Goal: Task Accomplishment & Management: Complete application form

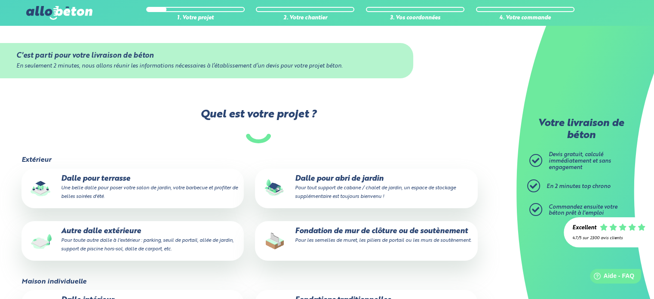
click at [92, 247] on small "Pour toute autre dalle à l'extérieur : parking, seuil de portail, allée de jard…" at bounding box center [147, 245] width 172 height 14
click at [0, 0] on input "Autre dalle extérieure Pour toute autre dalle à l'extérieur : parking, seuil de…" at bounding box center [0, 0] width 0 height 0
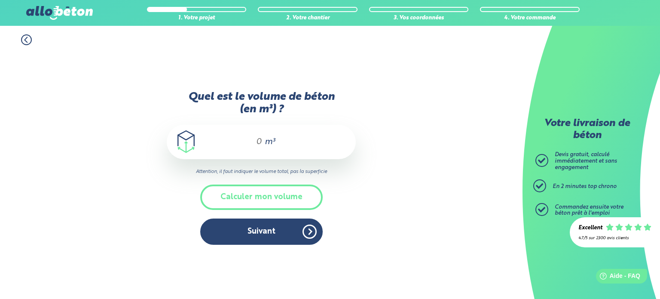
click at [263, 142] on div "m³" at bounding box center [261, 142] width 189 height 34
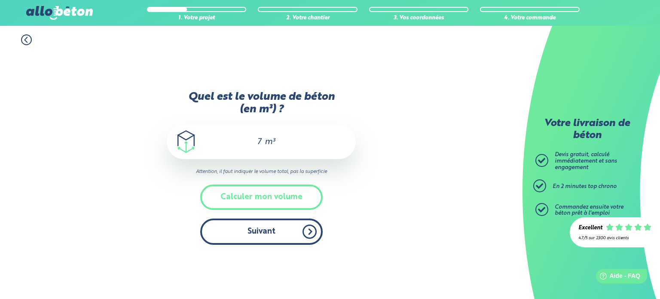
type input "7"
click at [262, 232] on button "Suivant" at bounding box center [261, 231] width 122 height 26
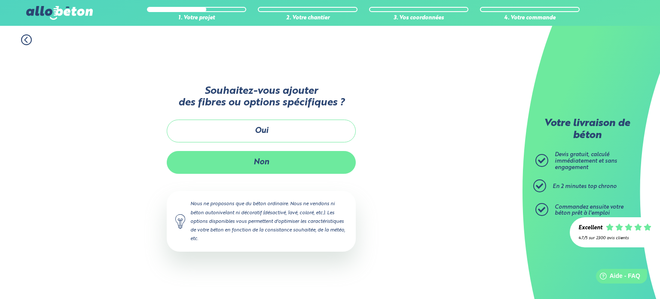
click at [284, 161] on button "Non" at bounding box center [261, 162] width 189 height 23
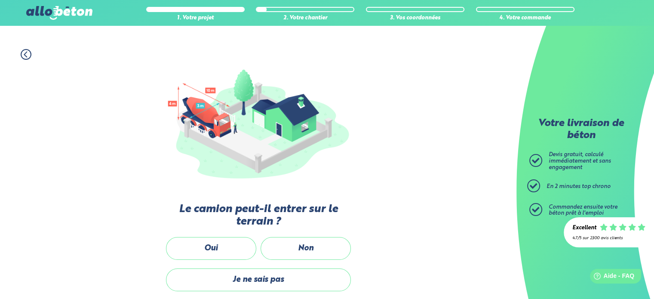
scroll to position [86, 0]
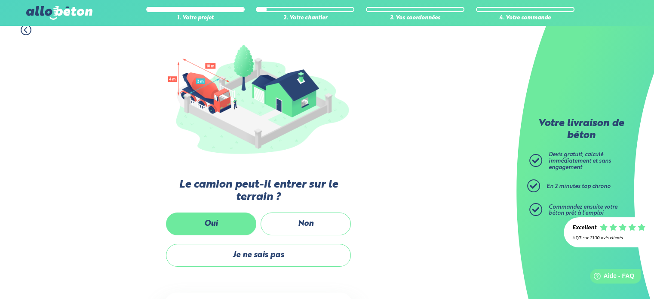
click at [229, 218] on label "Oui" at bounding box center [211, 223] width 90 height 23
click at [0, 0] on input "Oui" at bounding box center [0, 0] width 0 height 0
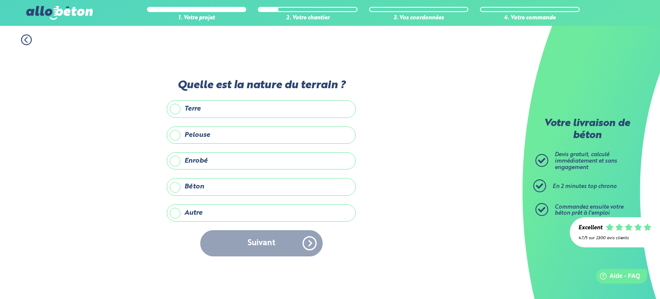
click at [254, 107] on label "Terre" at bounding box center [261, 108] width 189 height 17
click at [0, 0] on input "Terre" at bounding box center [0, 0] width 0 height 0
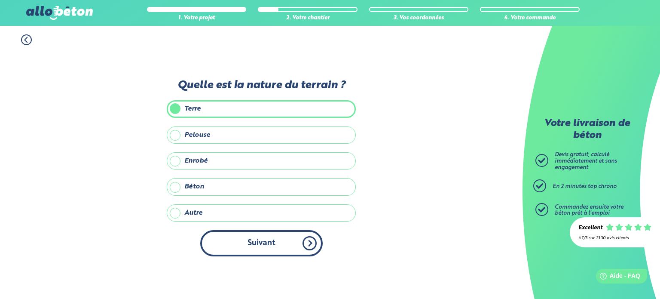
click at [256, 255] on button "Suivant" at bounding box center [261, 243] width 122 height 26
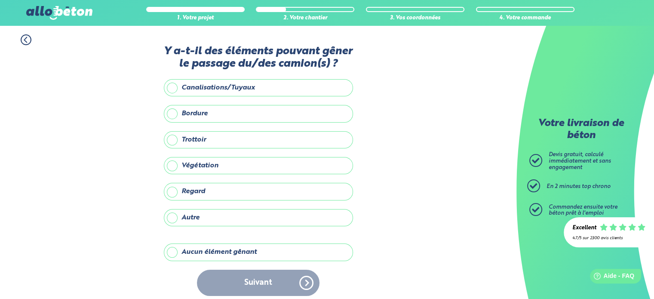
click at [217, 167] on label "Végétation" at bounding box center [258, 165] width 189 height 17
click at [0, 0] on input "Végétation" at bounding box center [0, 0] width 0 height 0
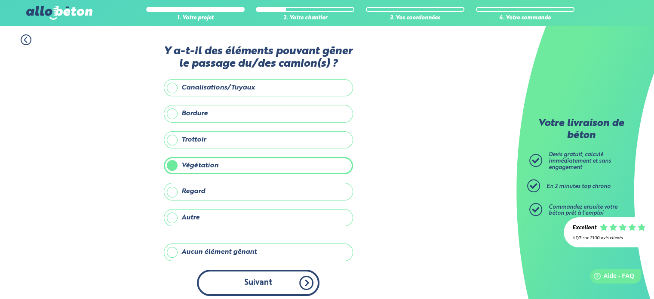
click at [247, 285] on button "Suivant" at bounding box center [258, 282] width 122 height 26
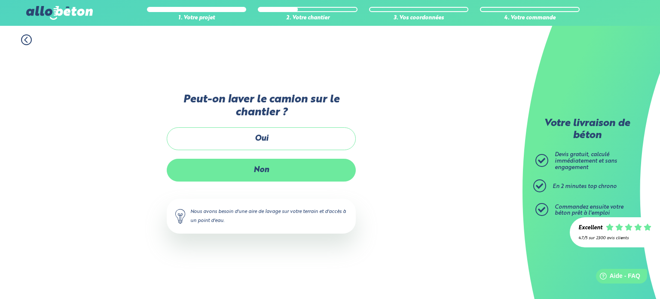
click at [282, 168] on label "Non" at bounding box center [261, 170] width 189 height 23
click at [0, 0] on input "Non" at bounding box center [0, 0] width 0 height 0
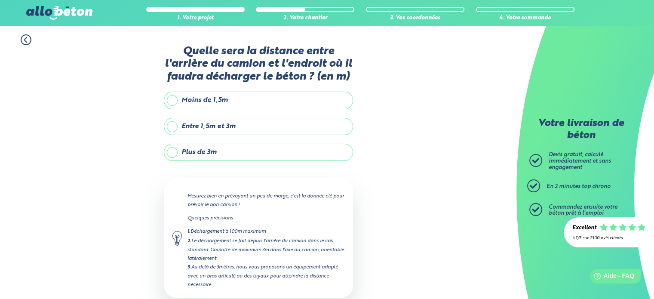
click at [246, 151] on label "Plus de 3m" at bounding box center [258, 152] width 189 height 17
click at [0, 0] on input "Plus de 3m" at bounding box center [0, 0] width 0 height 0
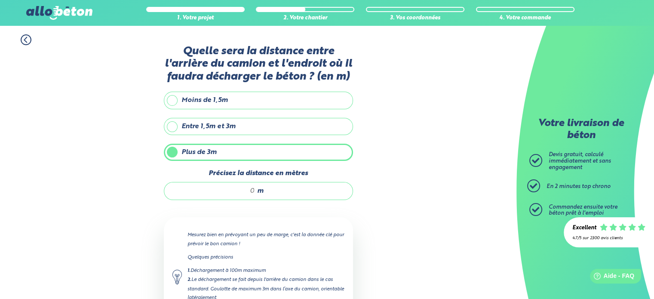
click at [253, 189] on input "Précisez la distance en mètres" at bounding box center [214, 190] width 82 height 9
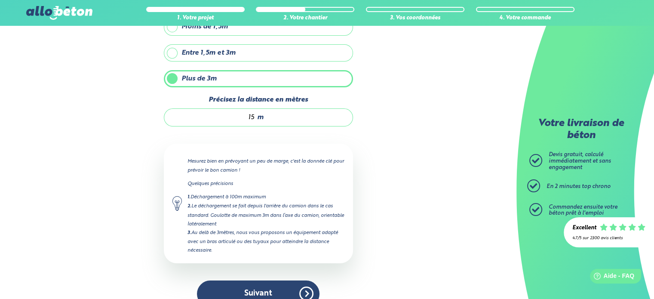
scroll to position [86, 0]
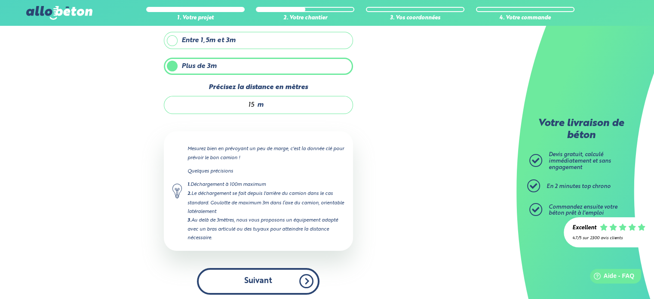
click at [260, 278] on button "Suivant" at bounding box center [258, 281] width 122 height 26
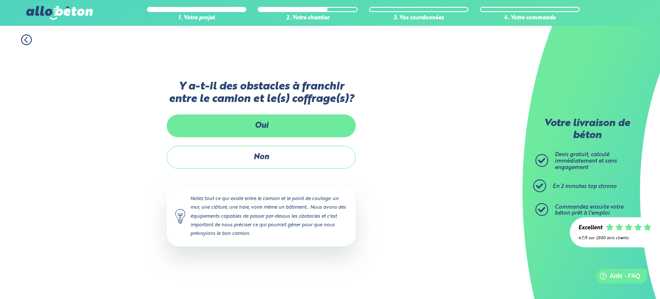
click at [296, 127] on label "Oui" at bounding box center [261, 125] width 189 height 23
click at [0, 0] on input "Oui" at bounding box center [0, 0] width 0 height 0
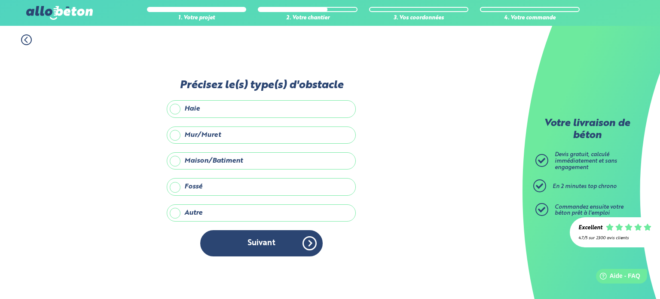
click at [239, 212] on label "Autre" at bounding box center [261, 212] width 189 height 17
click at [0, 0] on input "Autre" at bounding box center [0, 0] width 0 height 0
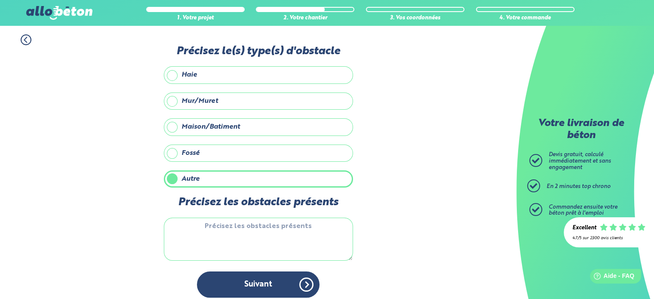
click at [255, 222] on textarea "Précisez les obstacles présents" at bounding box center [258, 238] width 189 height 43
click at [22, 37] on icon at bounding box center [26, 39] width 11 height 11
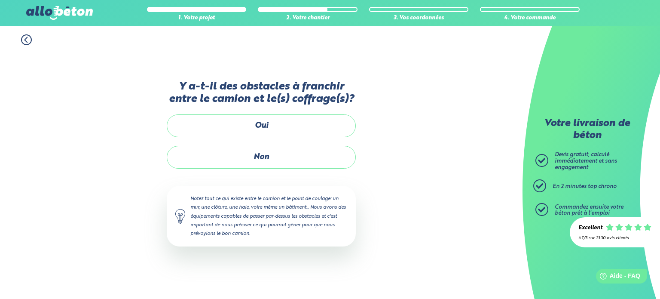
click at [25, 40] on icon at bounding box center [25, 39] width 3 height 5
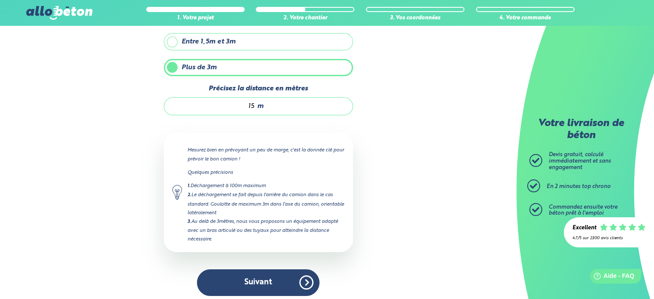
scroll to position [88, 0]
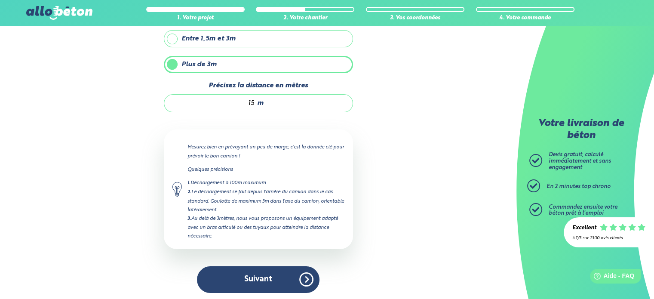
click at [254, 99] on input "15" at bounding box center [214, 103] width 82 height 9
type input "15"
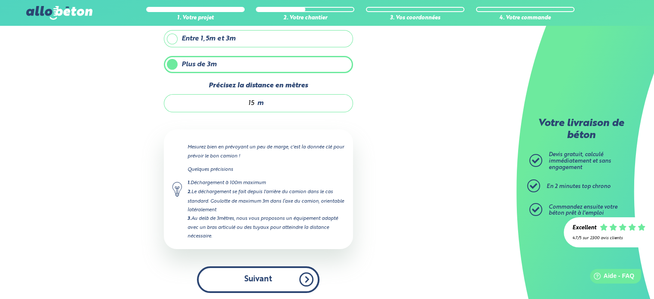
click at [270, 276] on button "Suivant" at bounding box center [258, 279] width 122 height 26
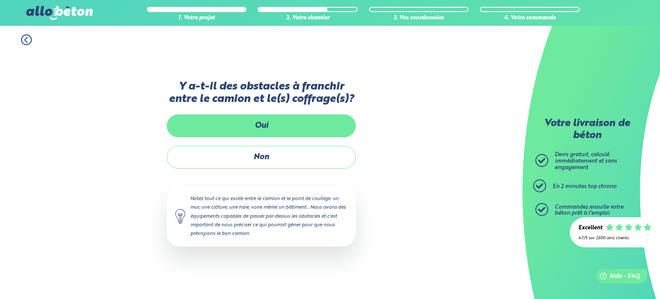
click at [292, 125] on label "Oui" at bounding box center [261, 125] width 189 height 23
click at [0, 0] on input "Oui" at bounding box center [0, 0] width 0 height 0
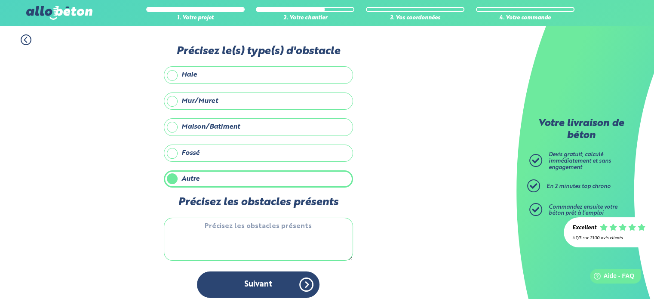
click at [244, 228] on textarea "Précisez les obstacles présents" at bounding box center [258, 238] width 189 height 43
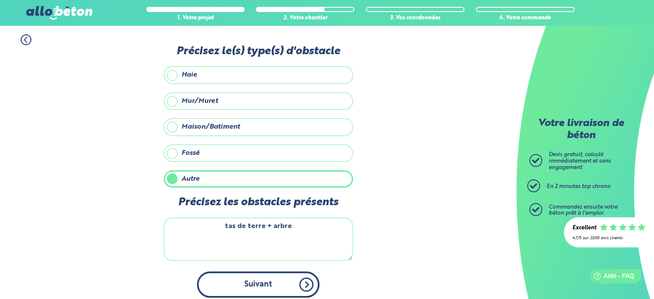
type textarea "tas de terre + arbre"
click at [261, 281] on button "Suivant" at bounding box center [258, 284] width 122 height 26
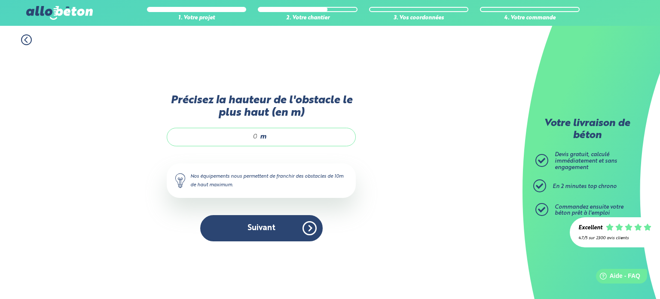
click at [254, 135] on input "Précisez la hauteur de l'obstacle le plus haut (en m)" at bounding box center [217, 136] width 82 height 9
click at [25, 39] on icon at bounding box center [25, 39] width 3 height 5
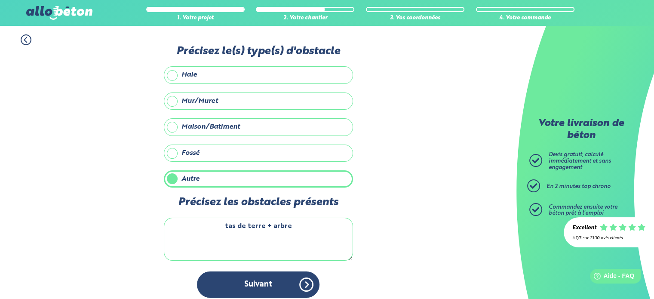
click at [25, 39] on icon at bounding box center [25, 39] width 3 height 5
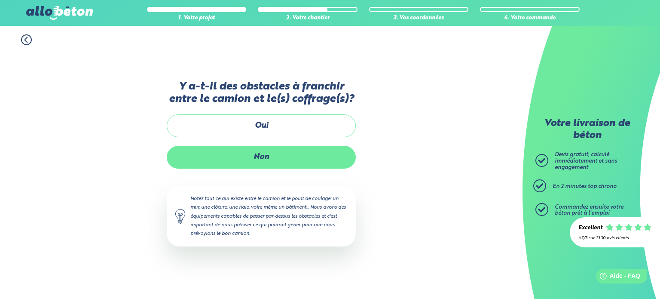
click at [259, 161] on label "Non" at bounding box center [261, 157] width 189 height 23
click at [0, 0] on input "Non" at bounding box center [0, 0] width 0 height 0
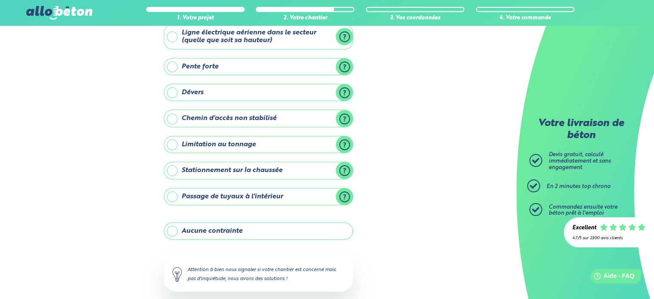
scroll to position [98, 0]
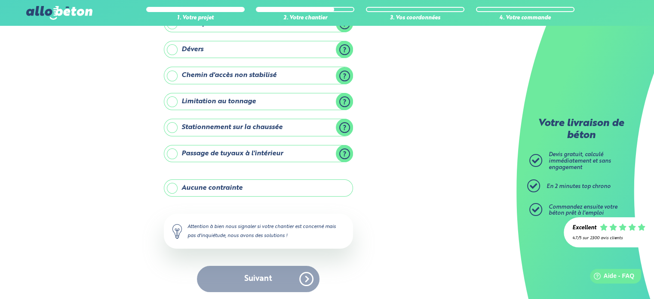
click at [271, 274] on div "Suivant" at bounding box center [258, 279] width 189 height 26
click at [243, 190] on label "Aucune contrainte" at bounding box center [258, 187] width 189 height 17
click at [0, 0] on input "Aucune contrainte" at bounding box center [0, 0] width 0 height 0
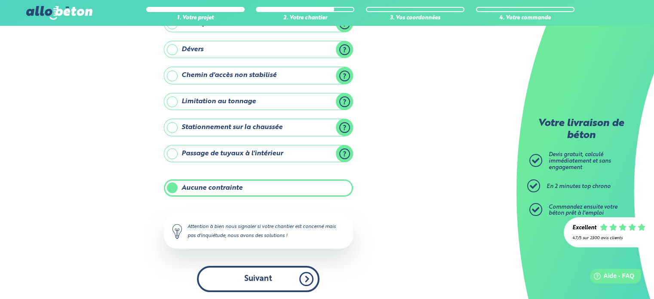
click at [261, 289] on button "Suivant" at bounding box center [258, 279] width 122 height 26
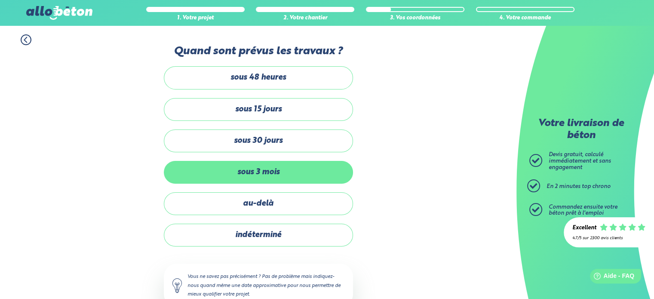
click at [290, 179] on label "sous 3 mois" at bounding box center [258, 172] width 189 height 23
click at [0, 0] on input "sous 3 mois" at bounding box center [0, 0] width 0 height 0
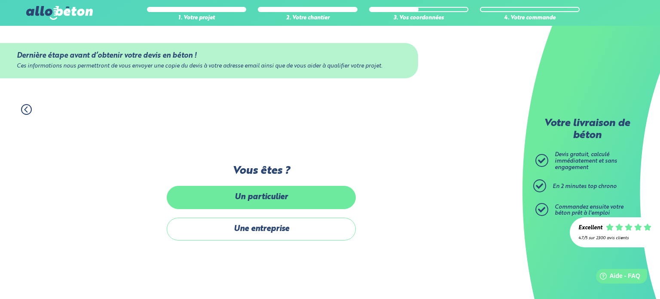
click at [282, 197] on label "Un particulier" at bounding box center [261, 197] width 189 height 23
click at [0, 0] on input "Un particulier" at bounding box center [0, 0] width 0 height 0
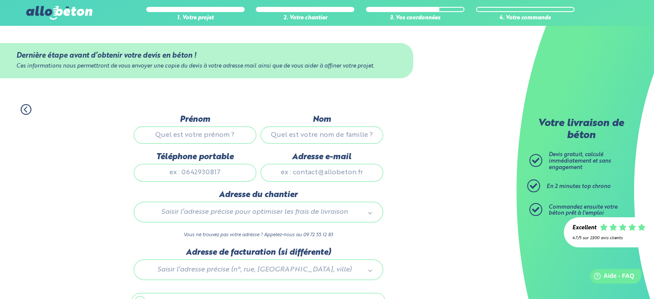
click at [174, 140] on input "Prénom" at bounding box center [195, 134] width 122 height 17
type input "Aymeric"
click at [297, 141] on input "Nom" at bounding box center [321, 134] width 122 height 17
type input "d'HALLOY"
click at [208, 171] on input "Téléphone portable" at bounding box center [195, 172] width 122 height 17
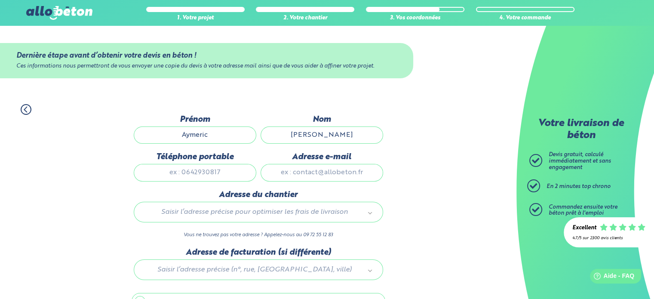
type input "0699727692"
click at [308, 170] on input "Adresse e-mail" at bounding box center [321, 172] width 122 height 17
type input "[EMAIL_ADDRESS][DOMAIN_NAME]"
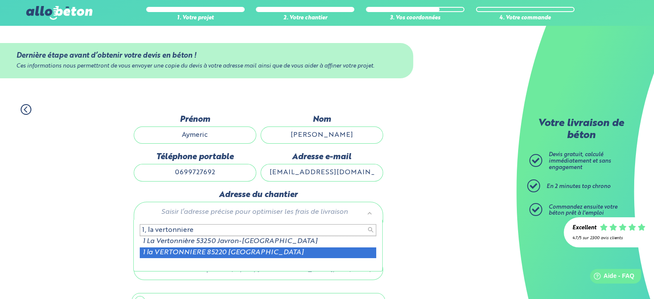
type input "1, la vertonniere"
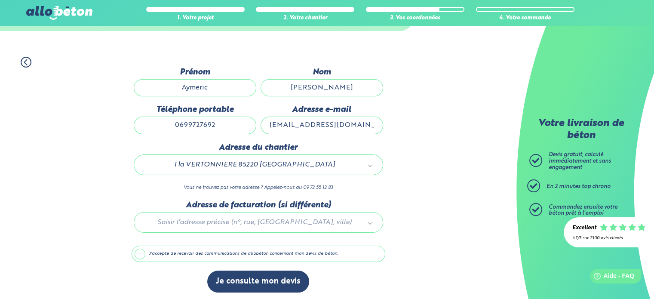
scroll to position [48, 0]
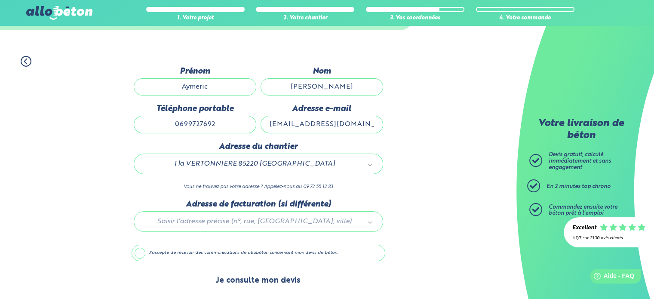
click at [258, 279] on button "Je consulte mon devis" at bounding box center [258, 280] width 102 height 22
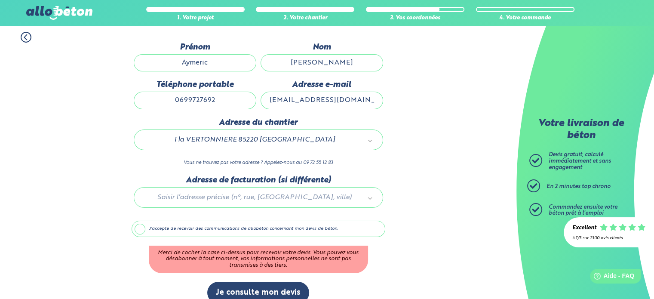
scroll to position [84, 0]
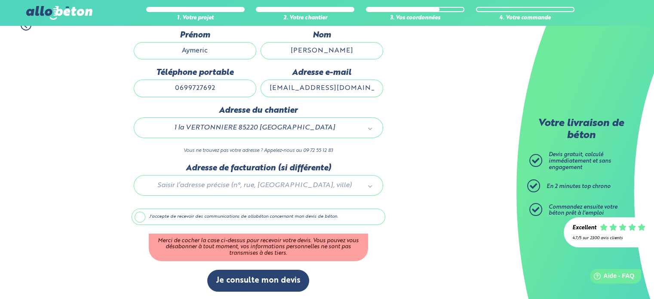
click at [145, 216] on label "J'accepte de recevoir des communications de allobéton concernant mon devis de b…" at bounding box center [258, 216] width 254 height 16
click at [0, 0] on input "J'accepte de recevoir des communications de allobéton concernant mon devis de b…" at bounding box center [0, 0] width 0 height 0
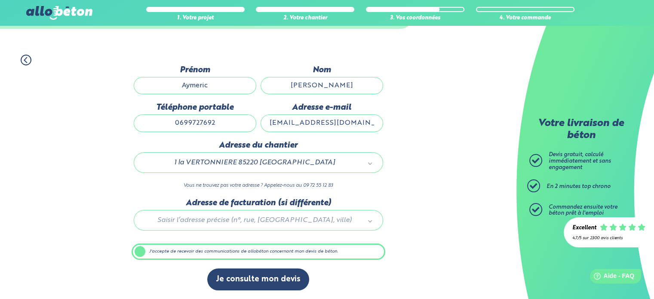
scroll to position [48, 0]
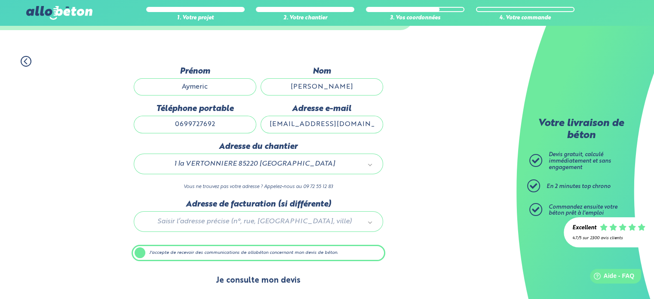
click at [261, 278] on button "Je consulte mon devis" at bounding box center [258, 280] width 102 height 22
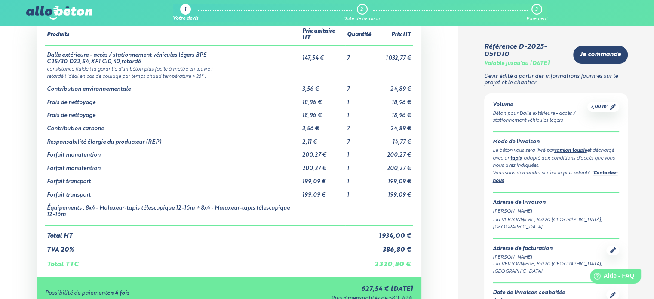
scroll to position [43, 0]
